Goal: Task Accomplishment & Management: Use online tool/utility

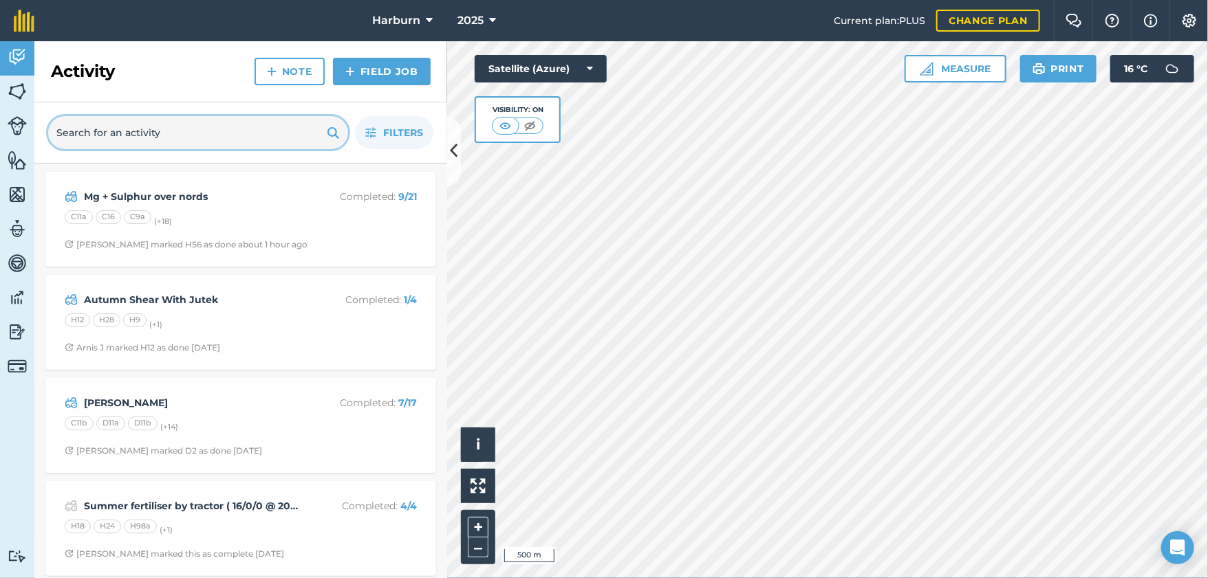
click at [256, 136] on input "text" at bounding box center [198, 132] width 300 height 33
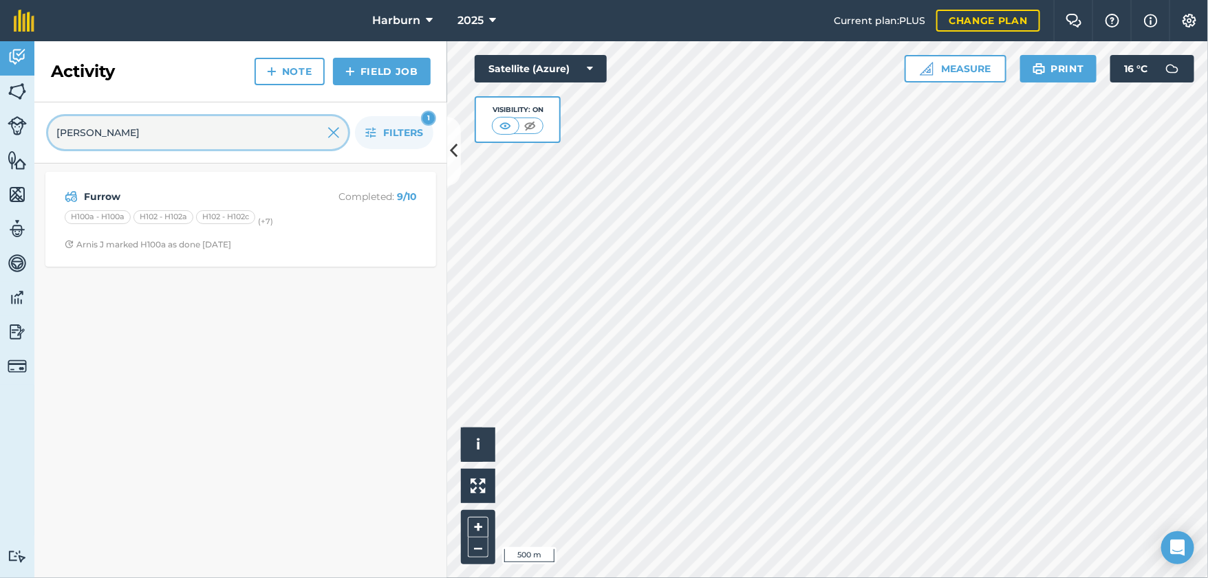
type input "[PERSON_NAME]"
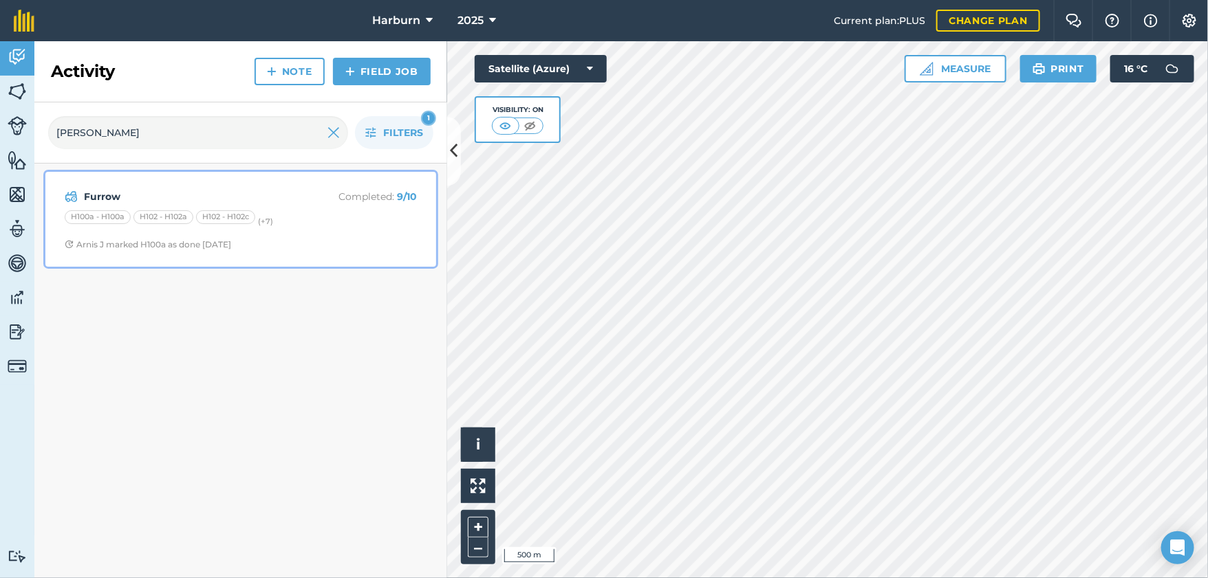
click at [208, 194] on strong "Furrow" at bounding box center [193, 196] width 218 height 15
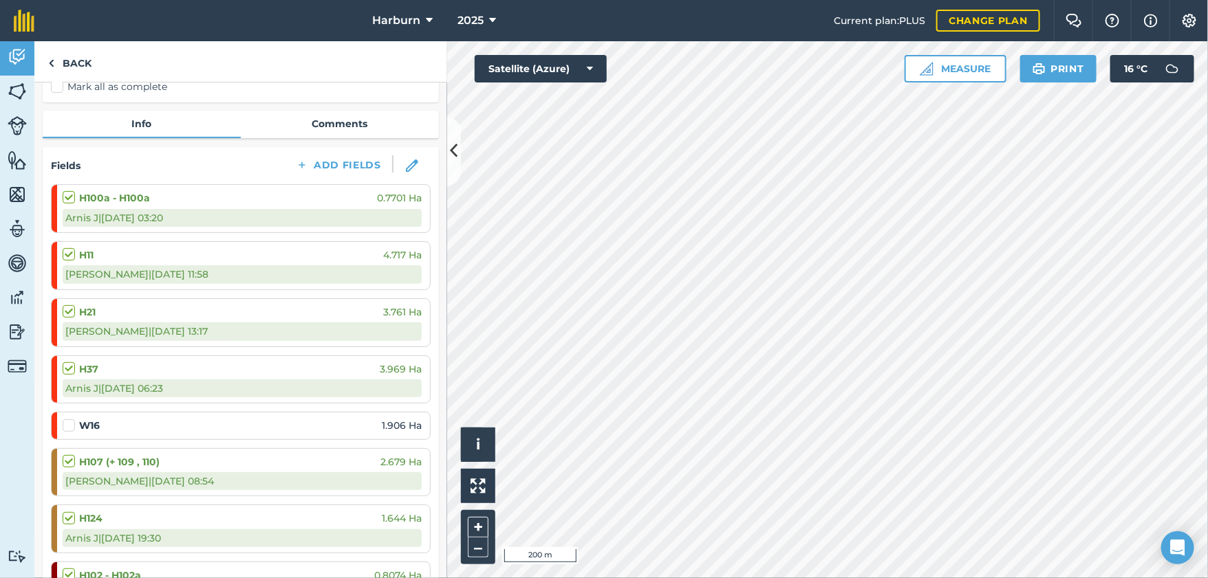
scroll to position [76, 0]
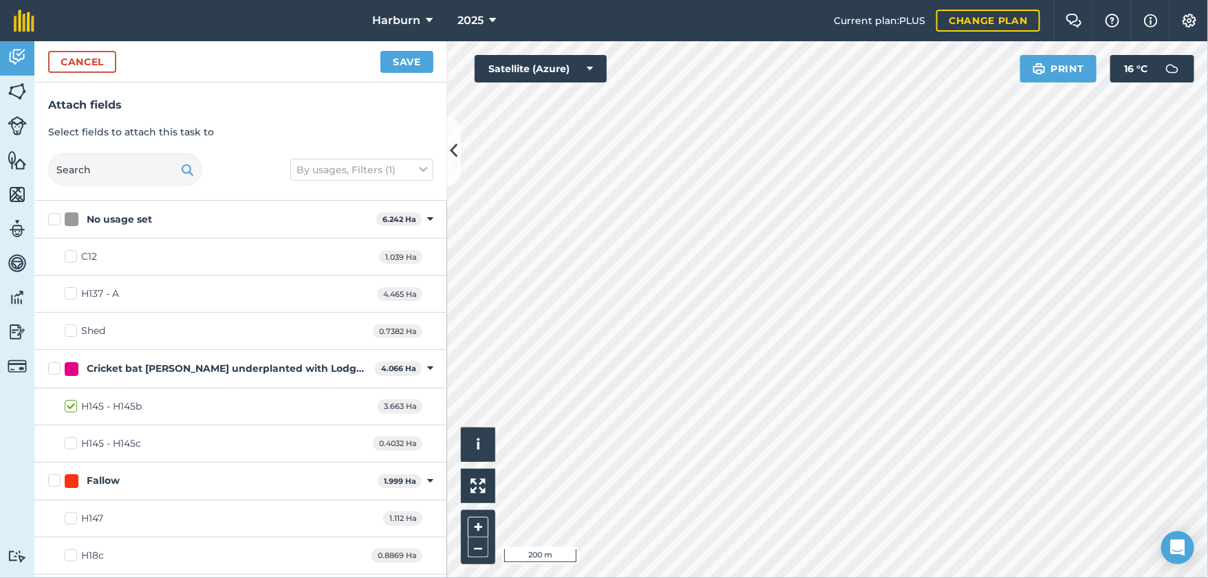
checkbox input "true"
click at [418, 64] on button "Save" at bounding box center [406, 62] width 53 height 22
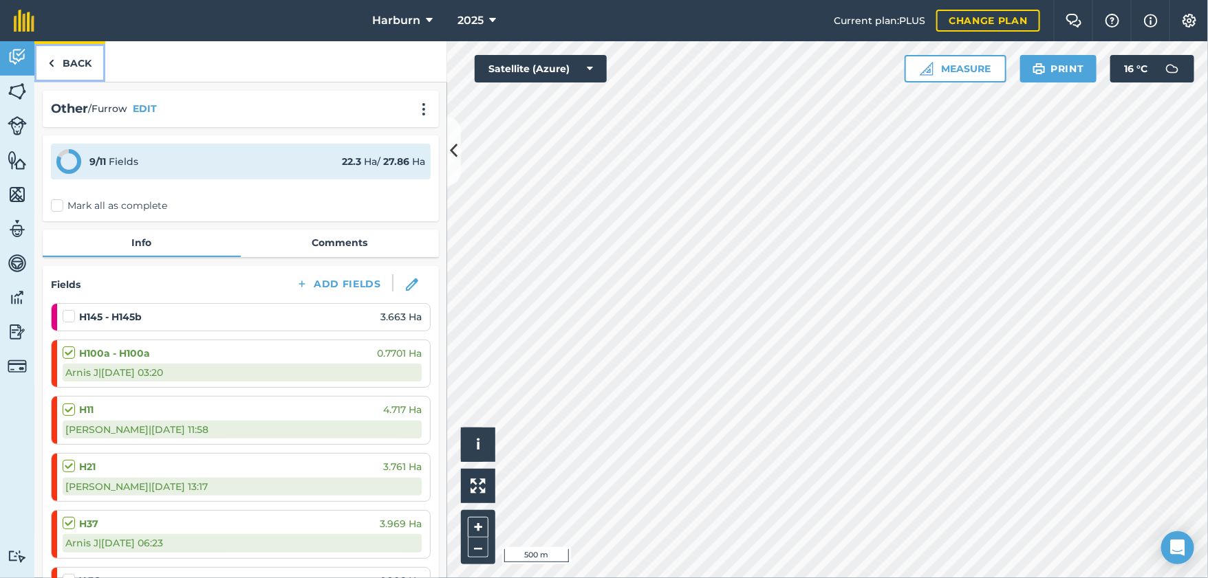
click at [50, 61] on img at bounding box center [51, 63] width 6 height 17
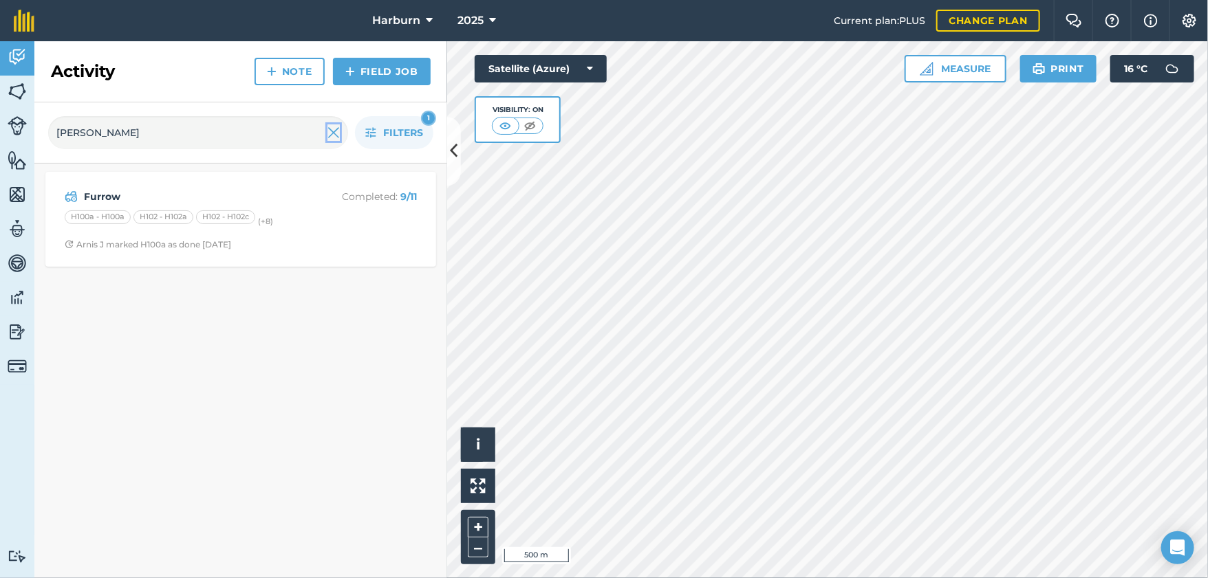
click at [335, 133] on img at bounding box center [333, 132] width 12 height 17
